Goal: Information Seeking & Learning: Learn about a topic

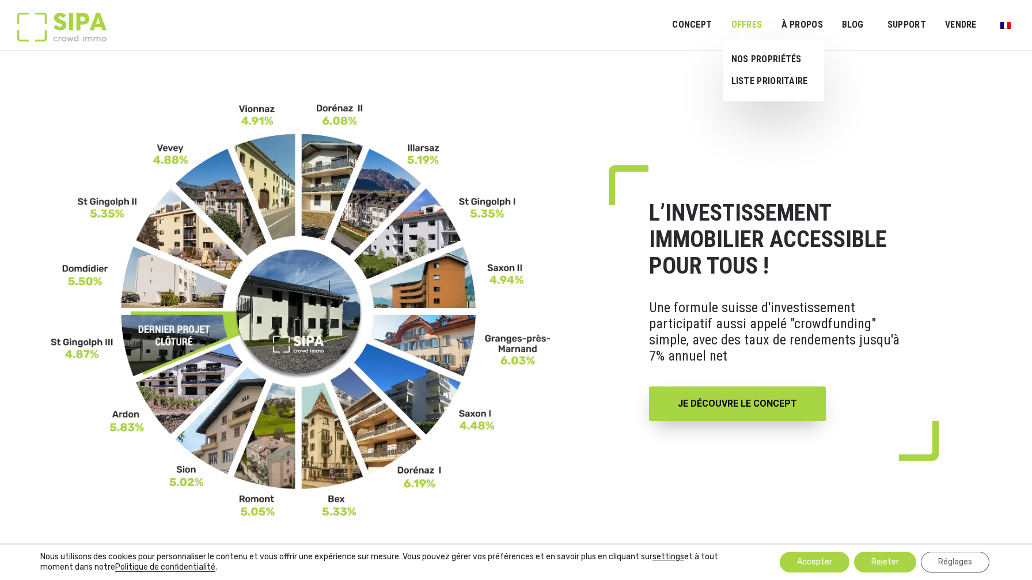
click at [744, 29] on link "OFFRES" at bounding box center [746, 25] width 46 height 26
click at [746, 77] on link "LISTE PRIORITAIRE" at bounding box center [769, 81] width 92 height 22
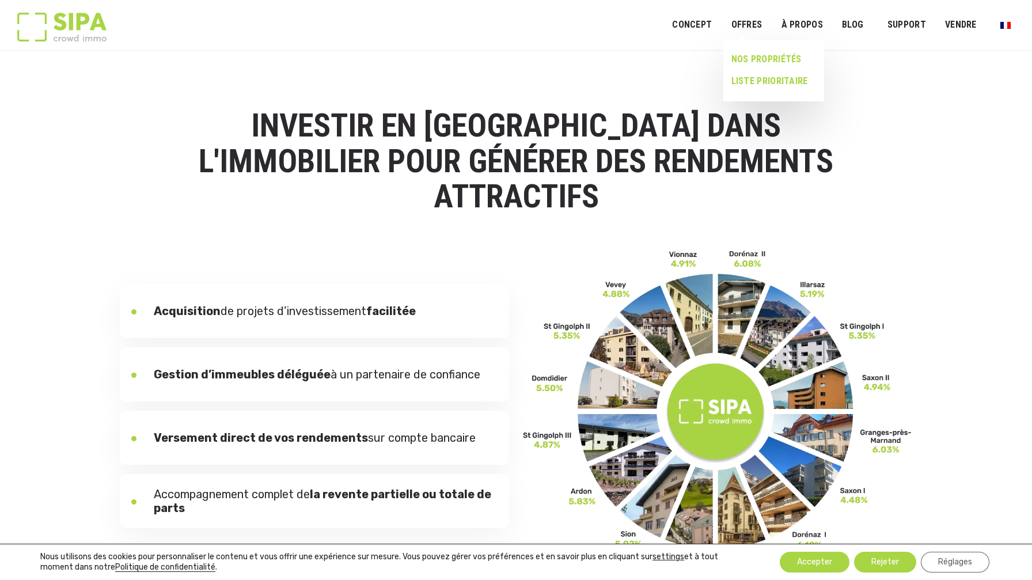
click at [746, 55] on link "NOS PROPRIÉTÉS" at bounding box center [769, 59] width 92 height 22
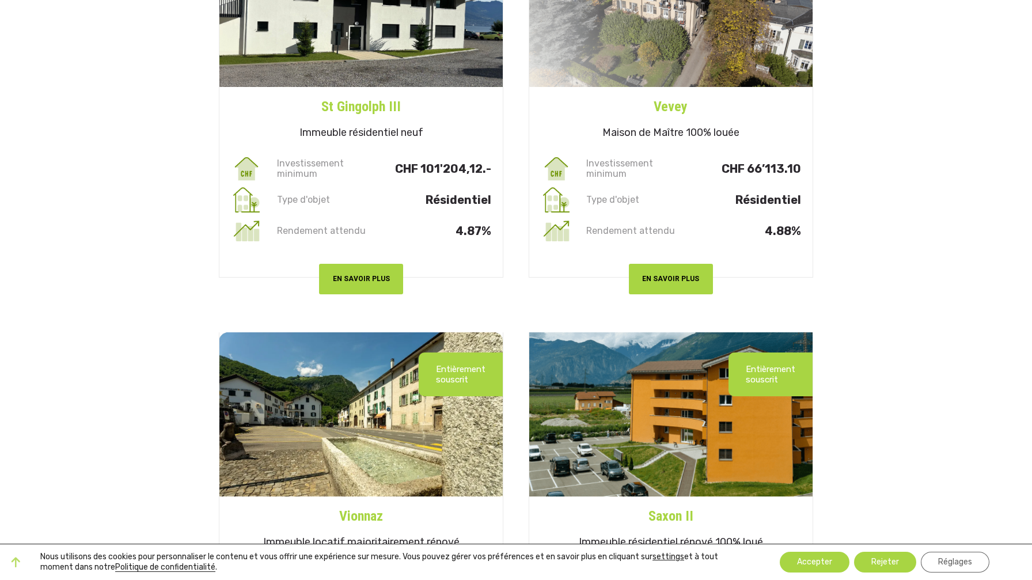
scroll to position [288, 0]
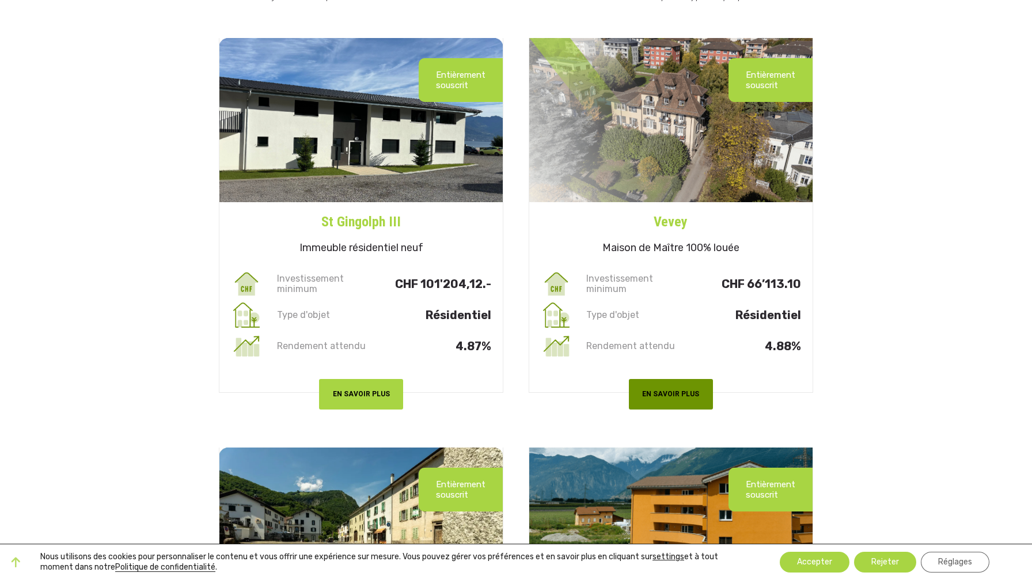
click at [648, 393] on button "EN SAVOIR PLUS" at bounding box center [671, 394] width 84 height 31
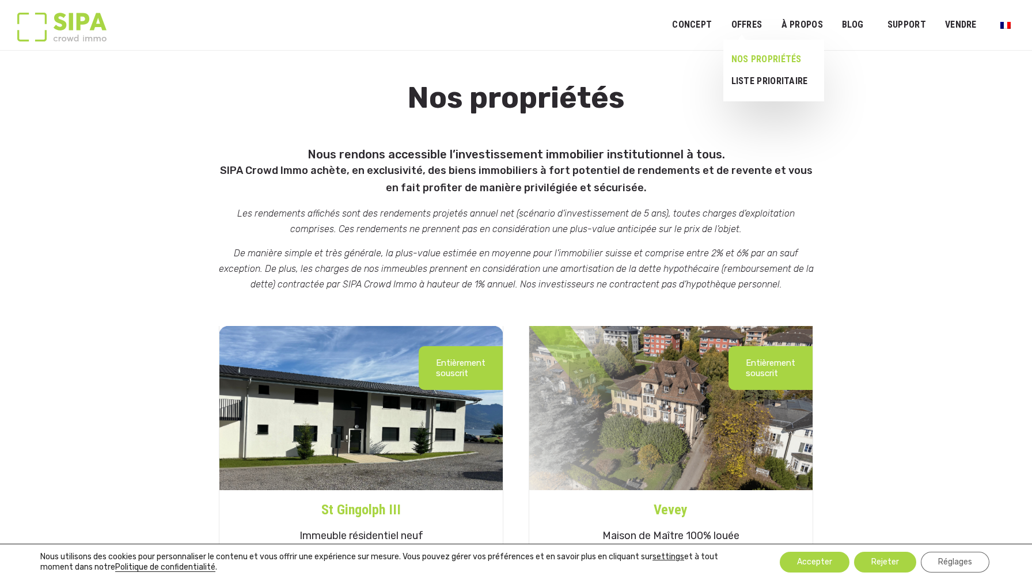
click at [751, 58] on link "NOS PROPRIÉTÉS" at bounding box center [769, 59] width 92 height 22
click at [958, 25] on link "VENDRE" at bounding box center [960, 25] width 47 height 26
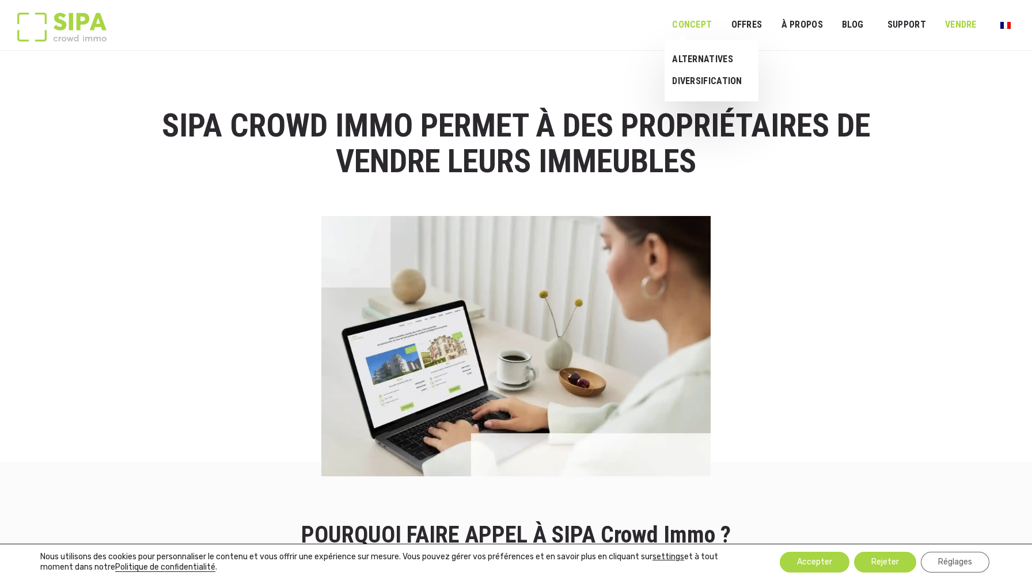
click at [694, 23] on link "Concept" at bounding box center [691, 25] width 55 height 26
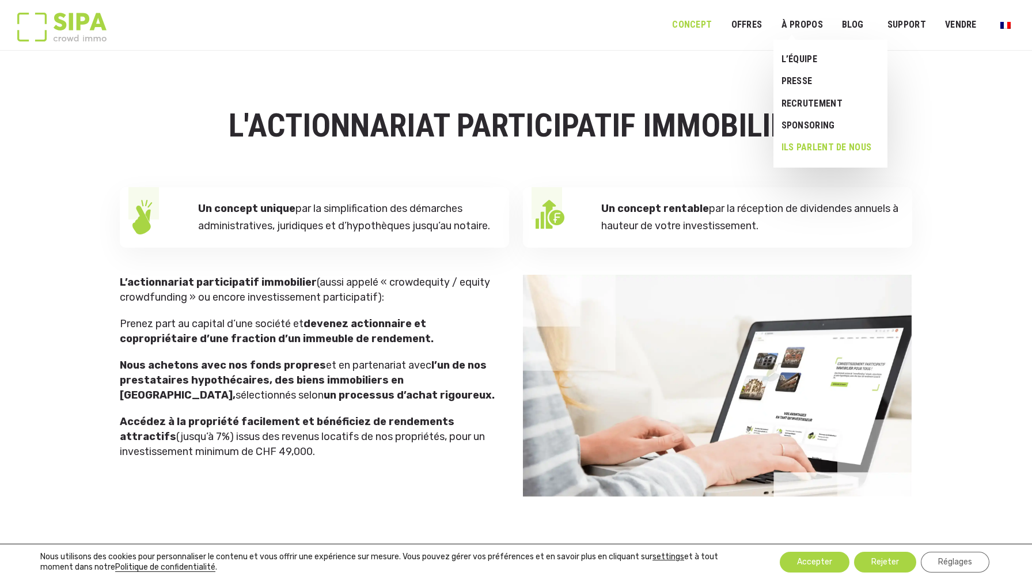
click at [799, 145] on link "Ils parlent de nous" at bounding box center [825, 147] width 105 height 22
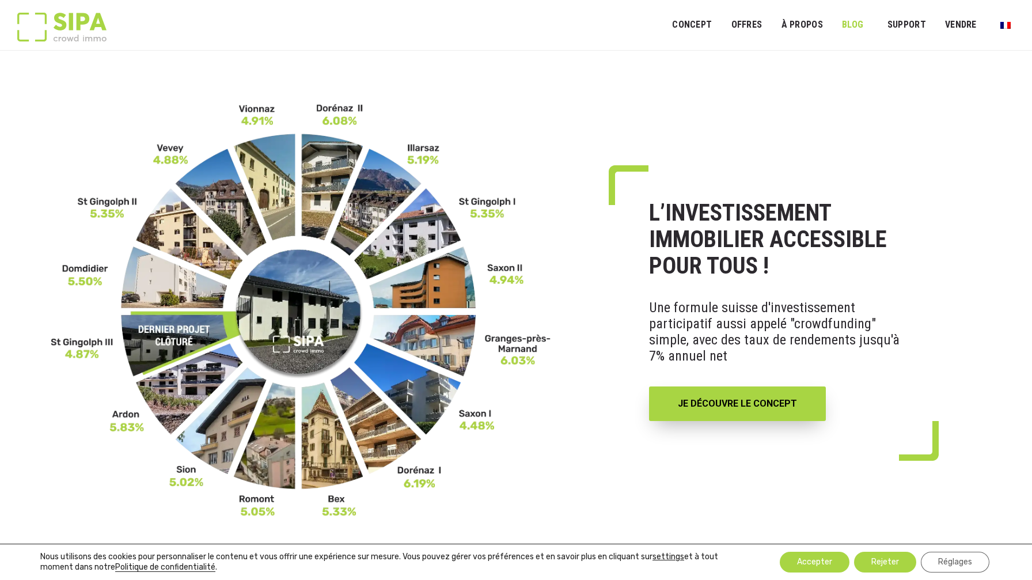
click at [855, 26] on link "Blog" at bounding box center [852, 25] width 37 height 26
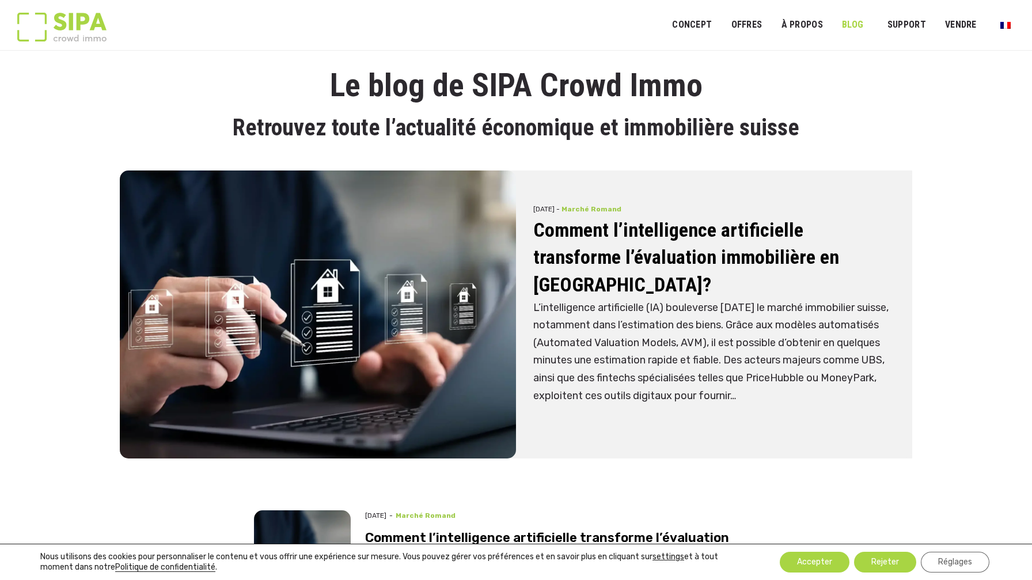
click at [756, 55] on link "NOS PROPRIÉTÉS" at bounding box center [769, 59] width 92 height 22
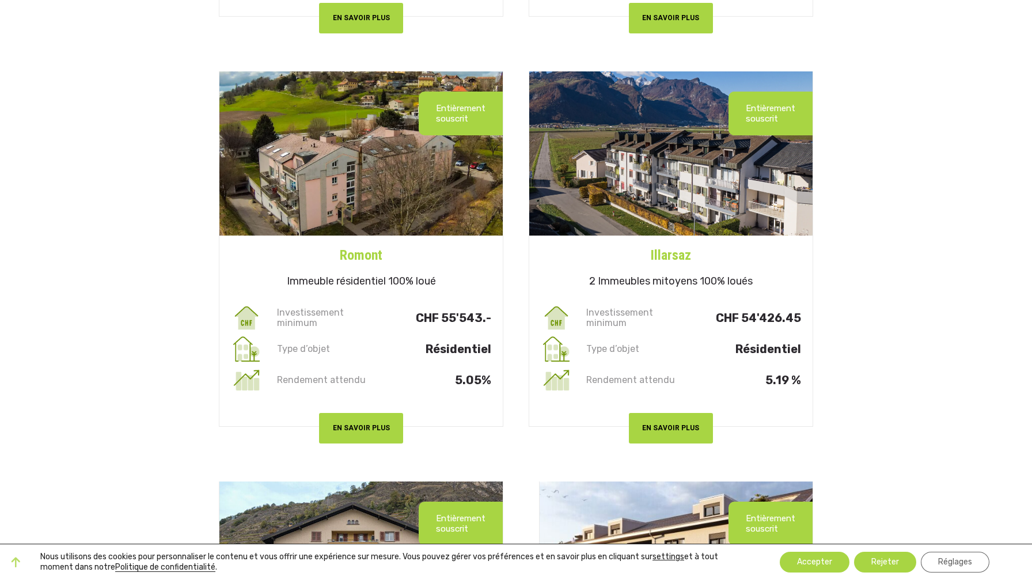
scroll to position [1094, 0]
